Goal: Find specific page/section: Find specific page/section

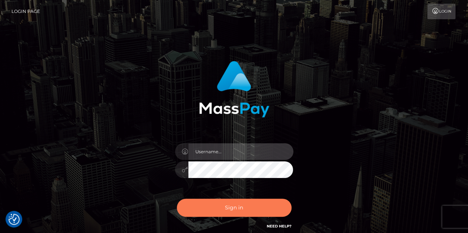
type input "chelsea.whop"
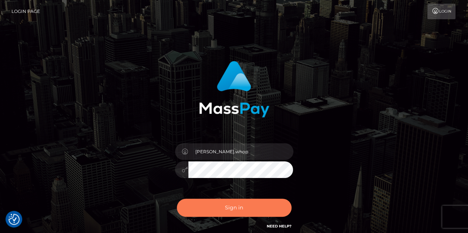
click at [237, 210] on button "Sign in" at bounding box center [234, 208] width 115 height 18
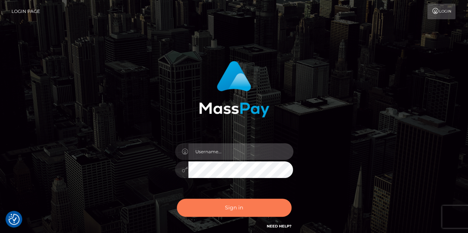
type input "chelsea.whop"
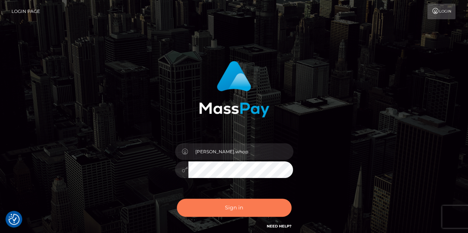
click at [233, 211] on button "Sign in" at bounding box center [234, 208] width 115 height 18
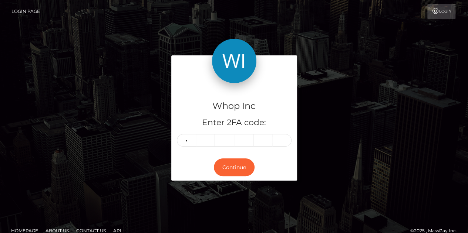
type input "9"
type input "7"
type input "3"
type input "8"
type input "2"
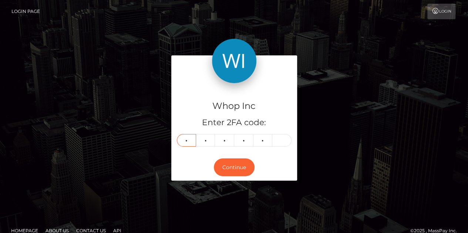
click at [192, 138] on input "9" at bounding box center [186, 140] width 19 height 13
type input "3"
type input "8"
type input "2"
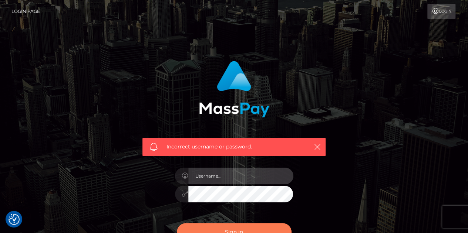
type input "[PERSON_NAME].whop"
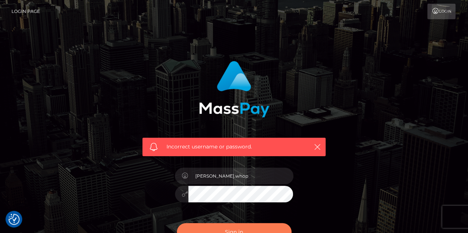
click at [229, 225] on button "Sign in" at bounding box center [234, 232] width 115 height 18
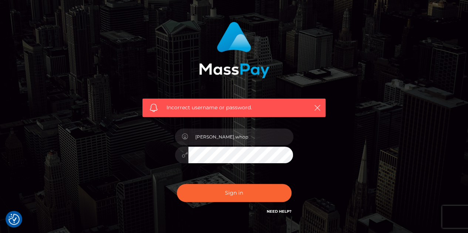
scroll to position [74, 0]
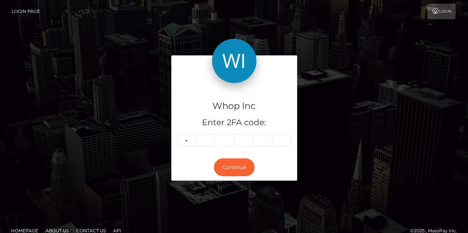
type input "1"
type input "4"
type input "3"
type input "9"
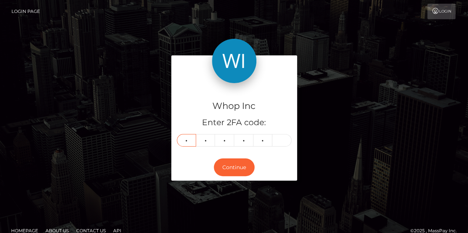
click at [185, 137] on input "1" at bounding box center [186, 140] width 19 height 13
type input "0"
type input "4"
type input "3"
type input "9"
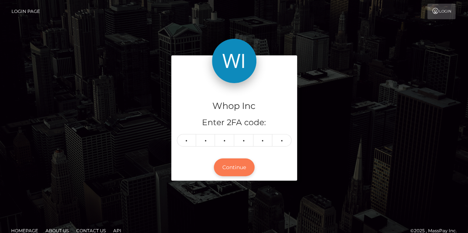
click at [241, 172] on button "Continue" at bounding box center [234, 168] width 41 height 18
click at [230, 166] on button "Continue" at bounding box center [234, 168] width 41 height 18
click at [231, 170] on button "Continue" at bounding box center [234, 168] width 41 height 18
drag, startPoint x: 336, startPoint y: 74, endPoint x: 339, endPoint y: 80, distance: 6.4
click at [336, 74] on div "Whop Inc Enter 2FA code: 1 0 4 4 3 9 104439 Continue" at bounding box center [234, 122] width 422 height 133
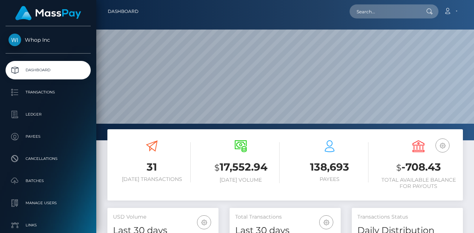
scroll to position [131, 111]
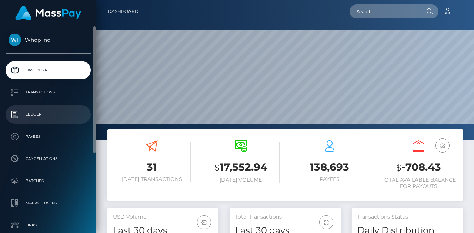
click at [31, 117] on p "Ledger" at bounding box center [48, 114] width 79 height 11
